Goal: Check status: Check status

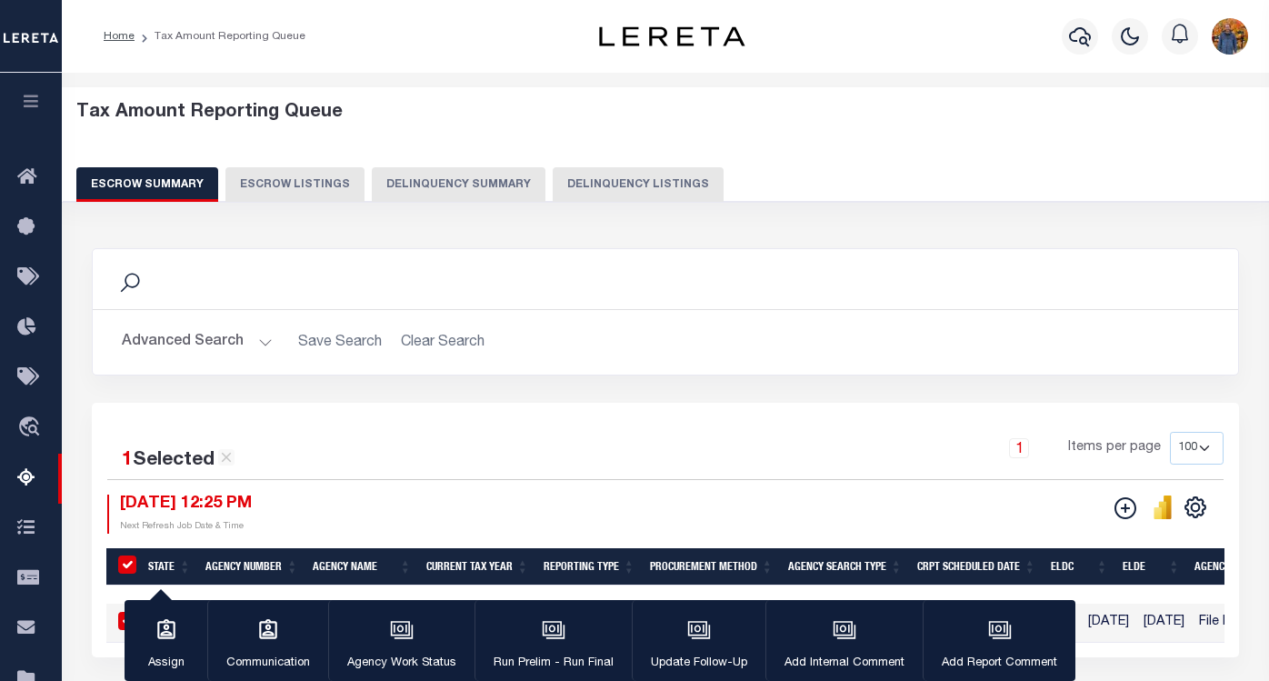
select select "100"
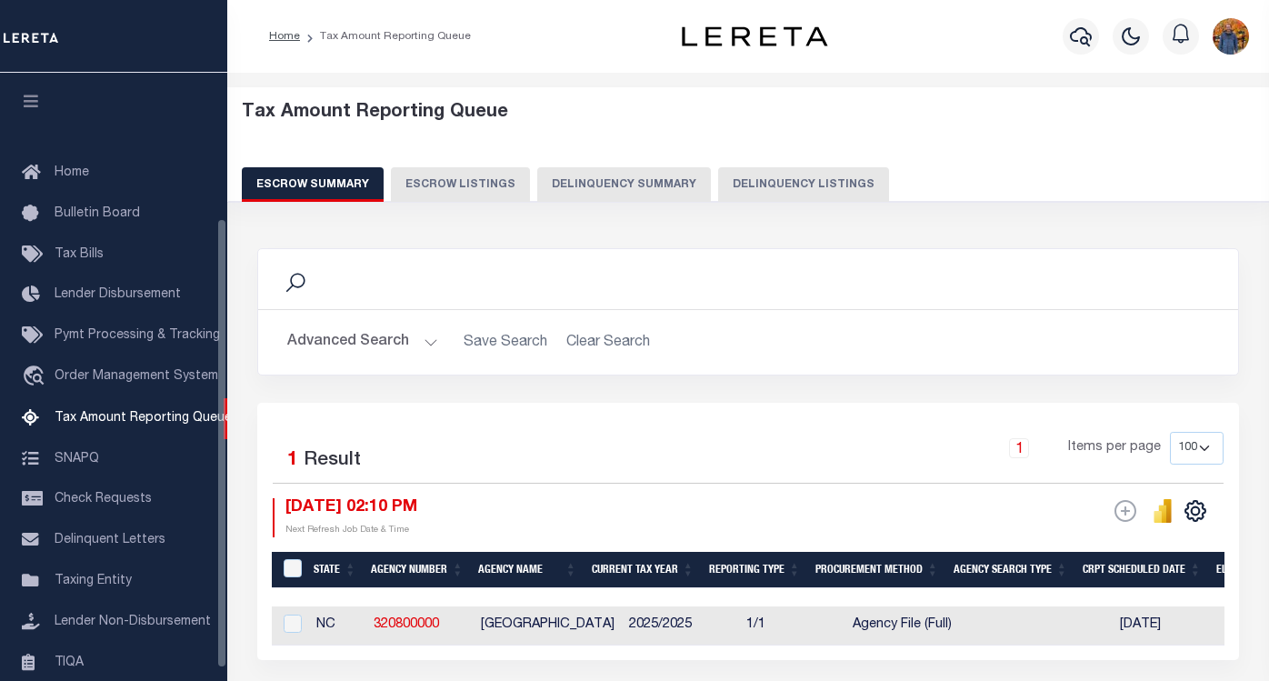
select select "100"
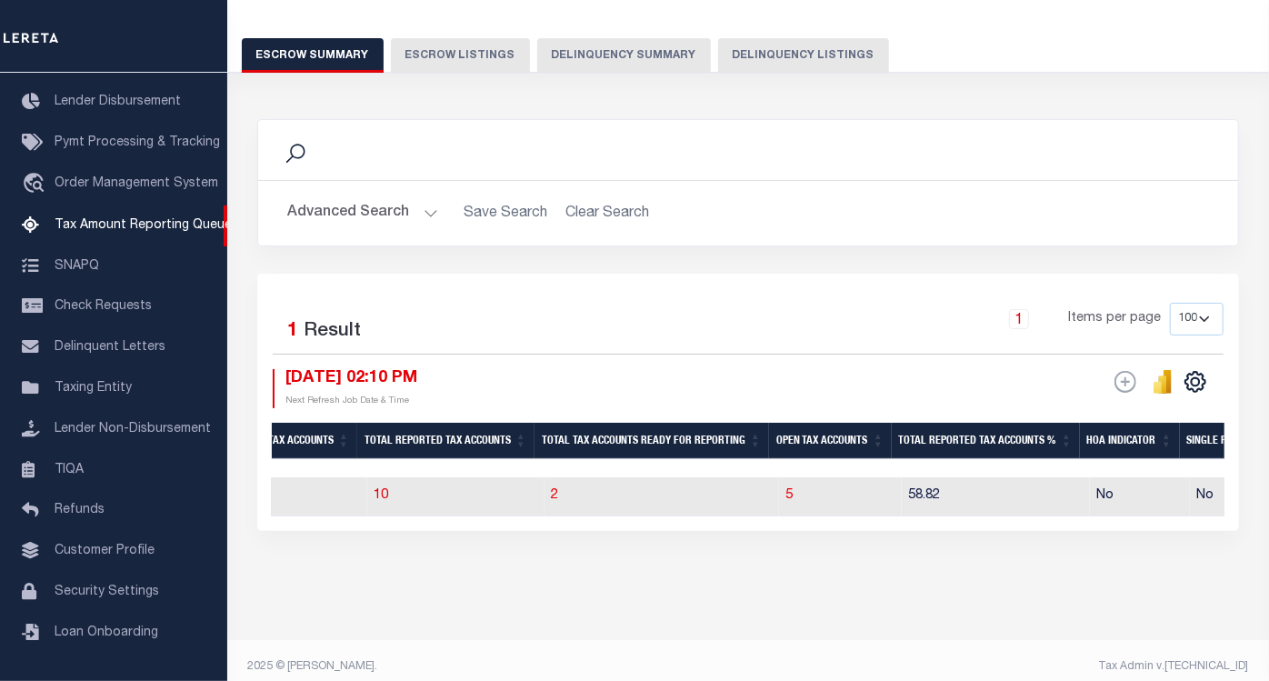
scroll to position [0, 1521]
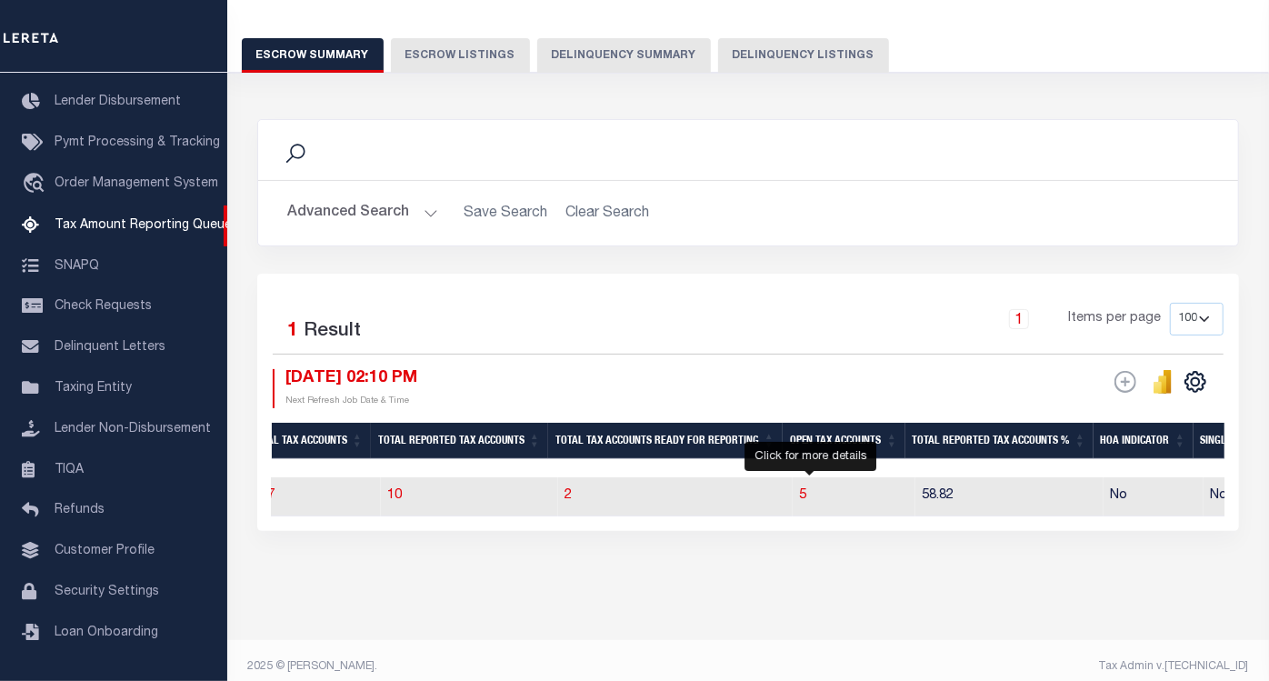
drag, startPoint x: 812, startPoint y: 494, endPoint x: 785, endPoint y: 574, distance: 84.5
click at [807, 494] on span "5" at bounding box center [803, 495] width 7 height 13
select select "100"
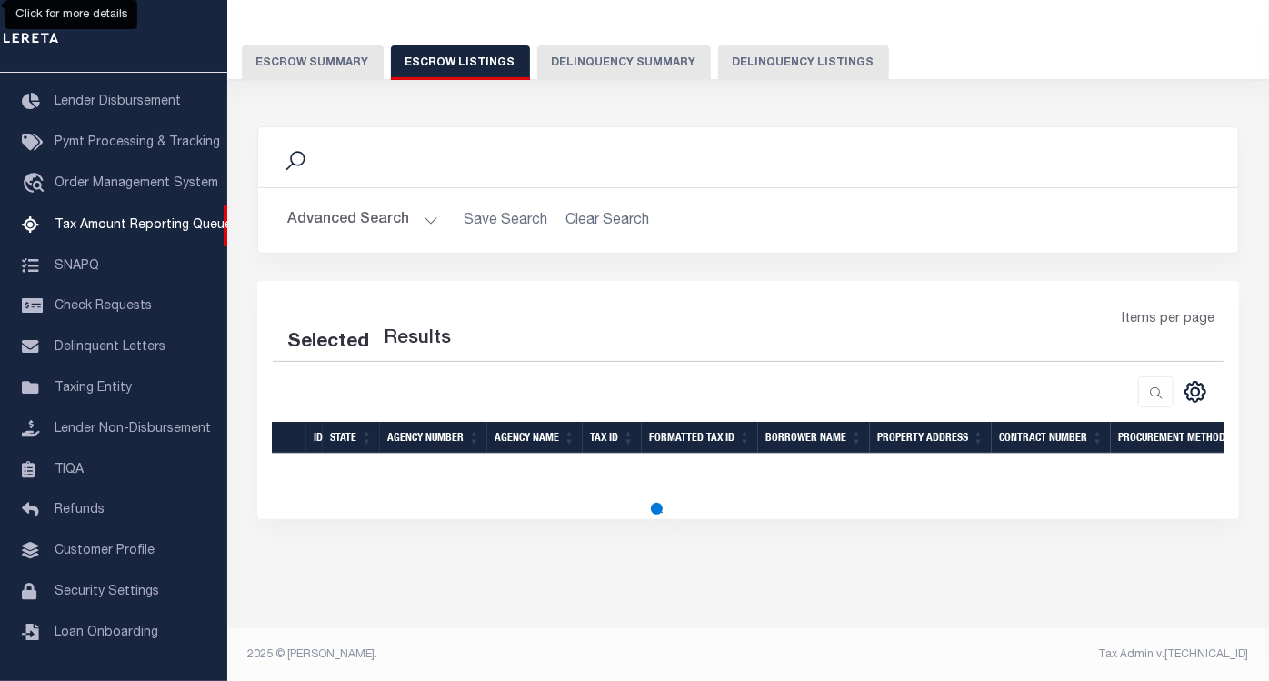
select select "100"
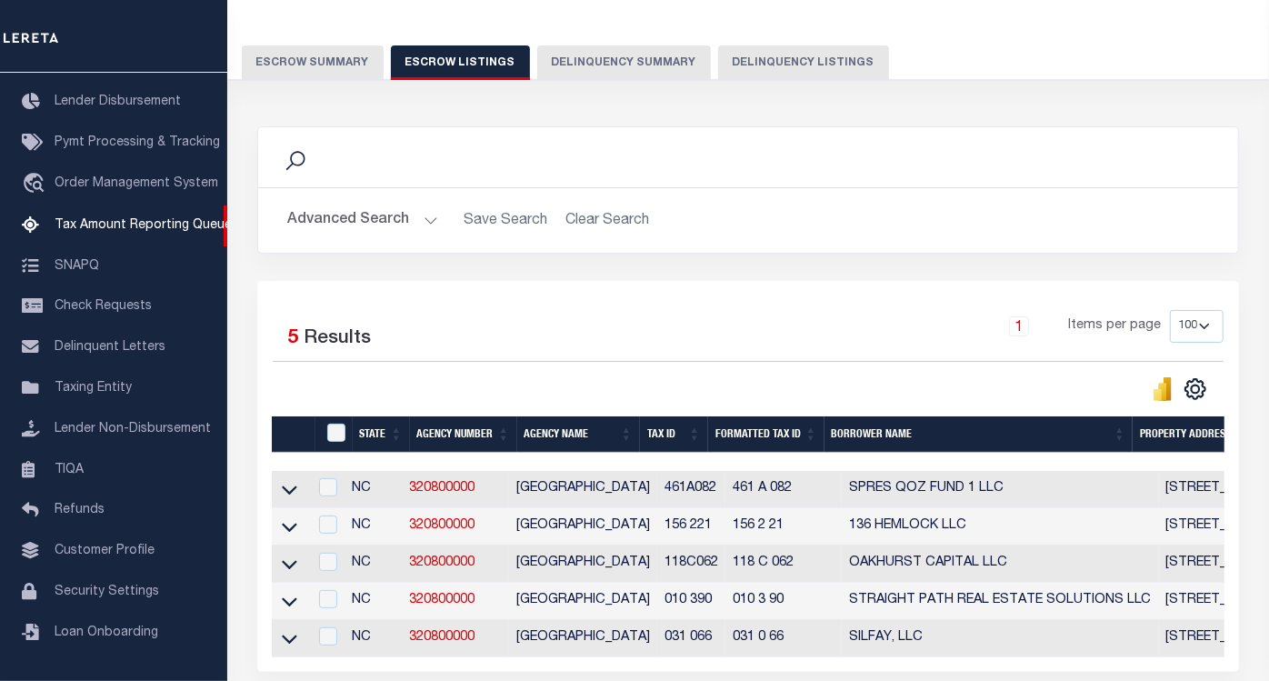
scroll to position [129, 0]
